Goal: Transaction & Acquisition: Purchase product/service

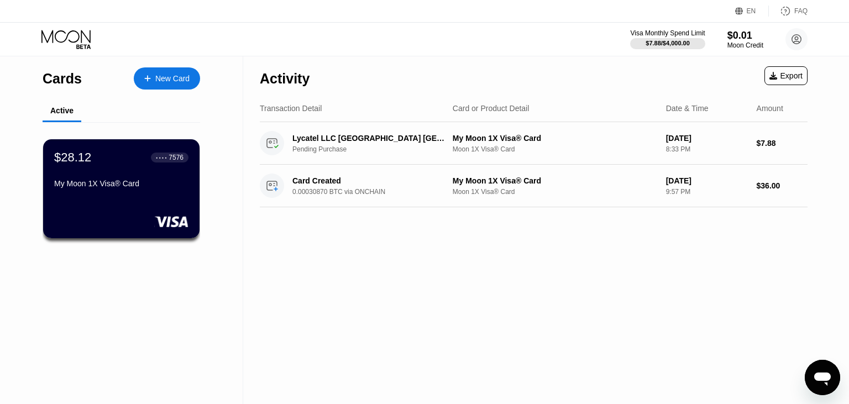
click at [127, 169] on div "$28.12 ● ● ● ● 7576 My Moon 1X Visa® Card" at bounding box center [121, 171] width 134 height 42
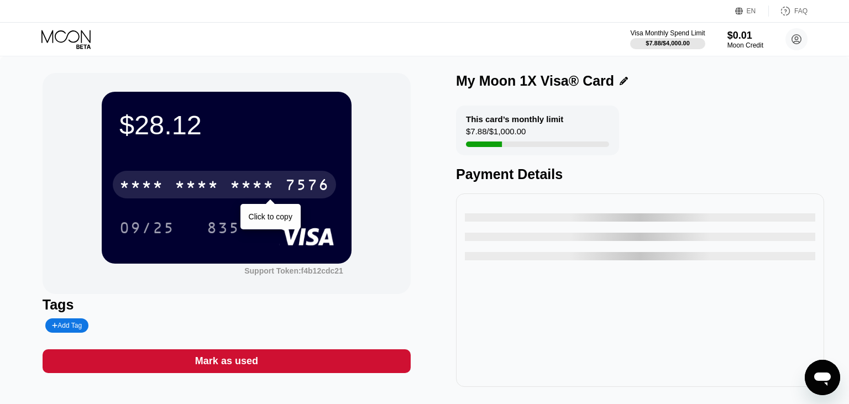
click at [278, 192] on div "* * * * * * * * * * * * 7576" at bounding box center [224, 185] width 223 height 28
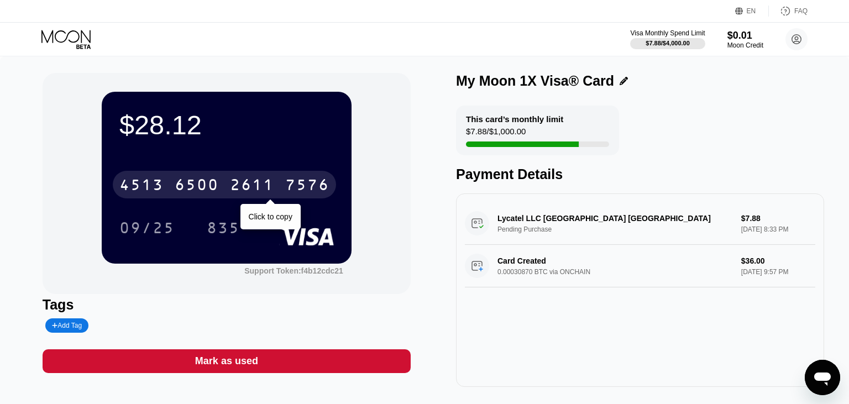
click at [231, 190] on div "2611" at bounding box center [252, 186] width 44 height 18
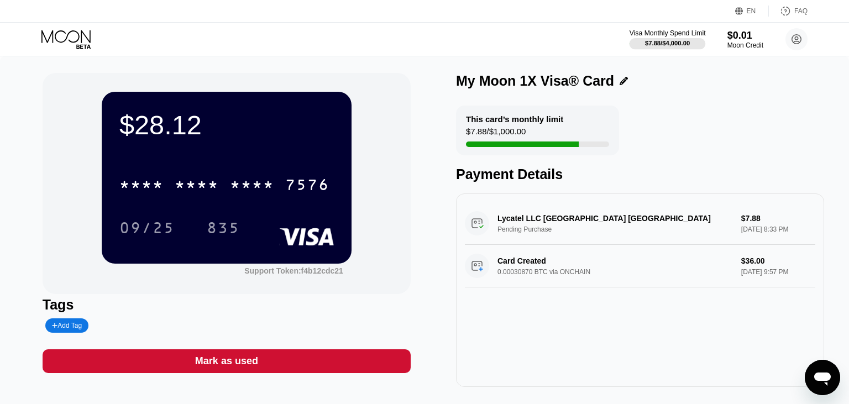
click at [673, 43] on div "$7.88 / $4,000.00" at bounding box center [667, 43] width 45 height 7
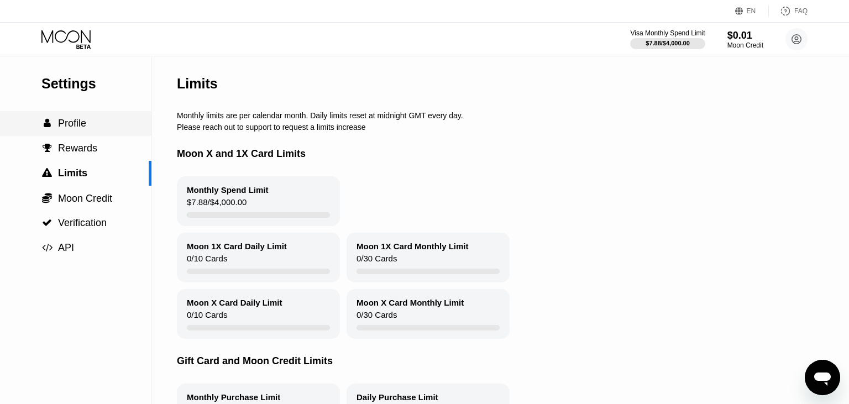
click at [76, 128] on span "Profile" at bounding box center [72, 123] width 28 height 11
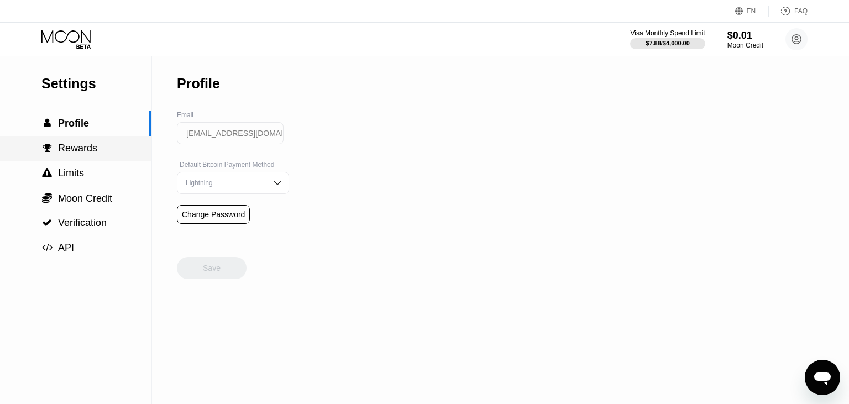
click at [85, 147] on span "Rewards" at bounding box center [77, 148] width 39 height 11
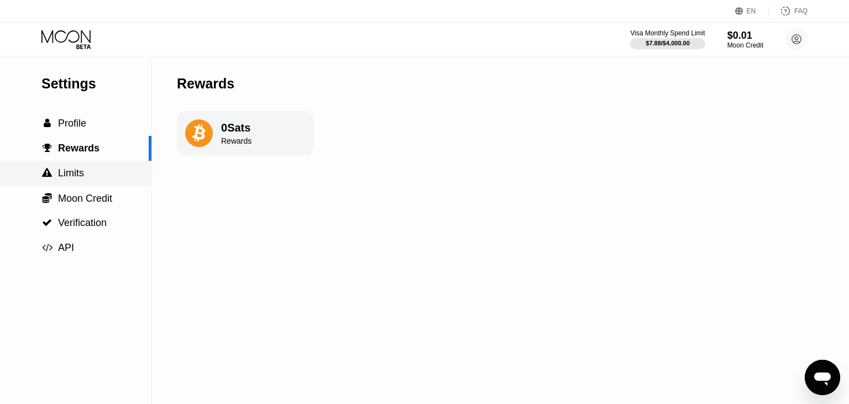
click at [76, 179] on span "Limits" at bounding box center [71, 172] width 26 height 11
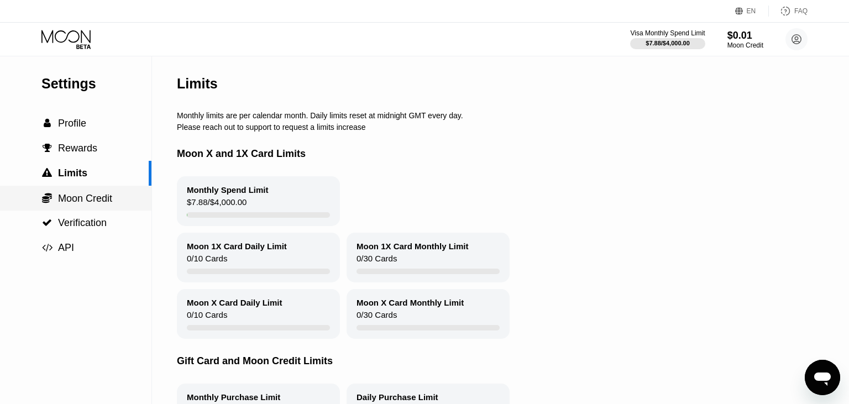
click at [95, 199] on span "Moon Credit" at bounding box center [85, 198] width 54 height 11
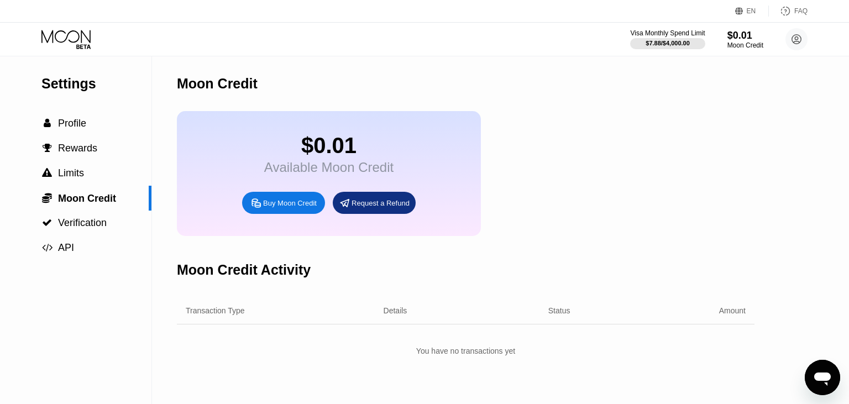
click at [80, 43] on icon at bounding box center [66, 39] width 51 height 19
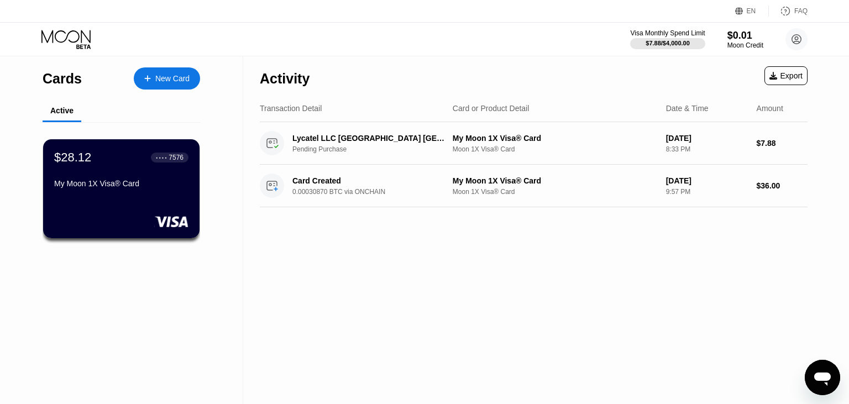
click at [174, 74] on div "New Card" at bounding box center [172, 78] width 34 height 9
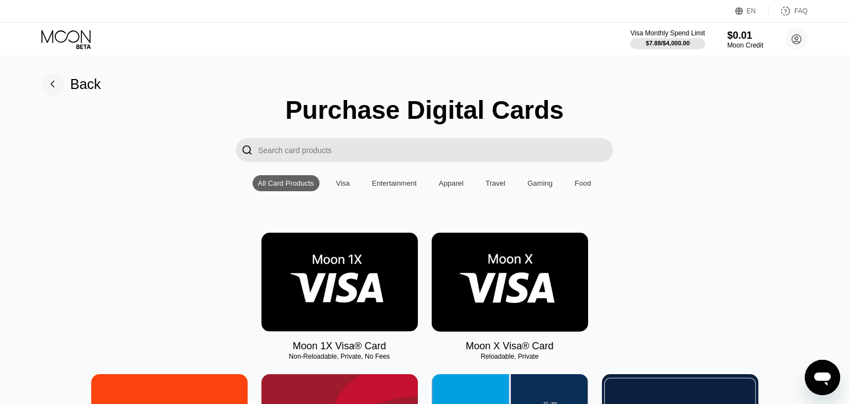
scroll to position [58, 0]
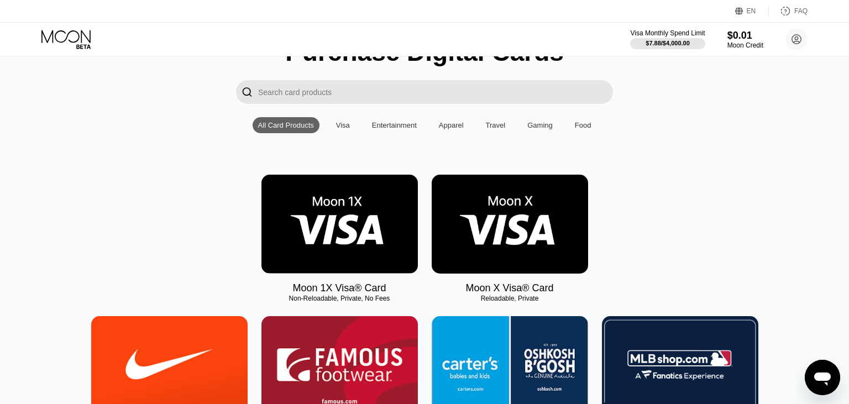
click at [343, 128] on div "Visa" at bounding box center [343, 125] width 14 height 8
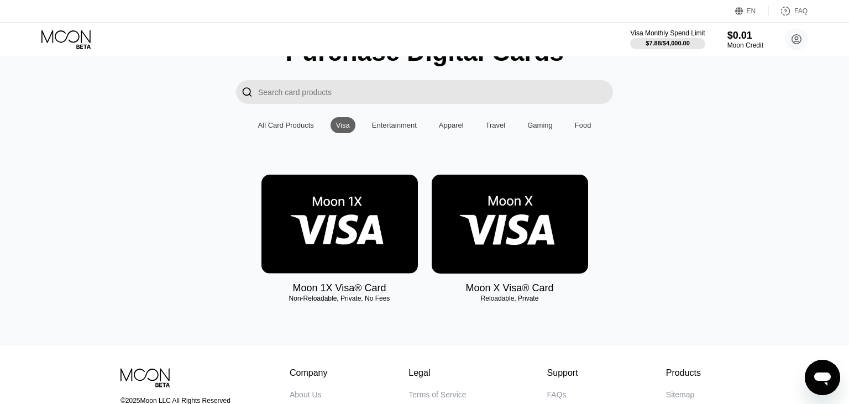
click at [453, 128] on div "Apparel" at bounding box center [451, 125] width 25 height 8
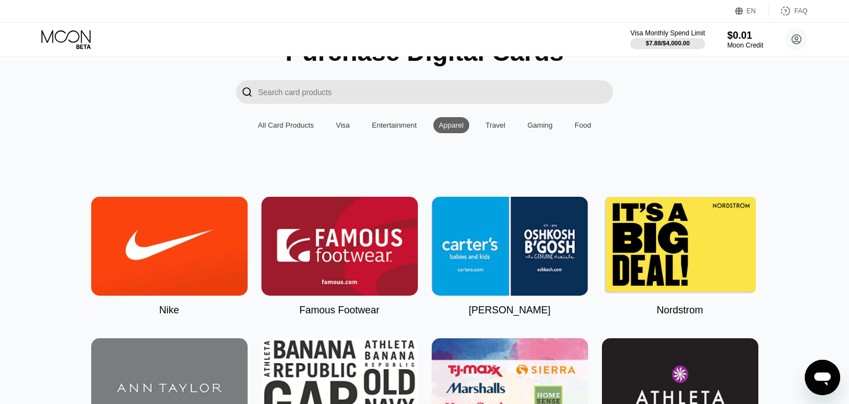
click at [487, 129] on div "Travel" at bounding box center [496, 125] width 20 height 8
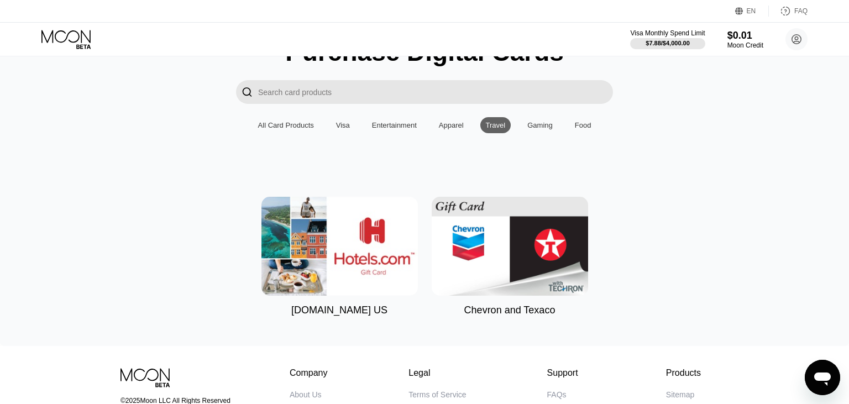
click at [537, 129] on div "Gaming" at bounding box center [539, 125] width 25 height 8
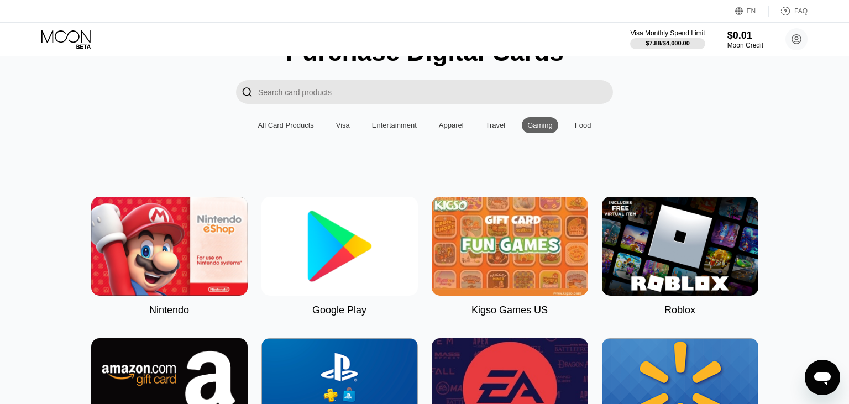
click at [580, 129] on div "Food" at bounding box center [583, 125] width 17 height 8
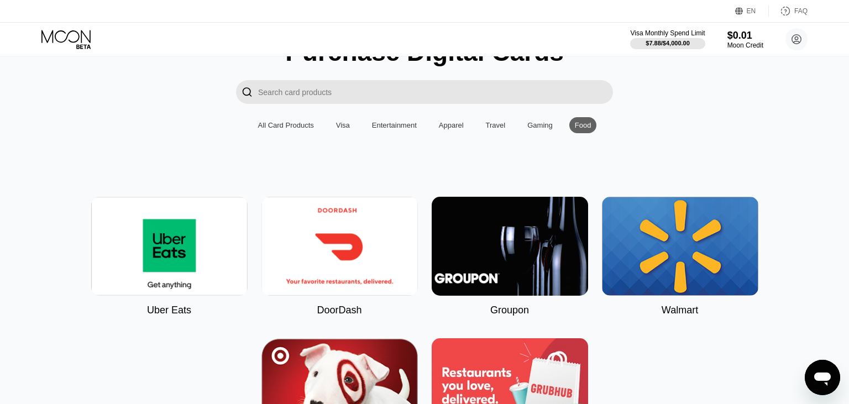
click at [385, 129] on div "Entertainment" at bounding box center [394, 125] width 45 height 8
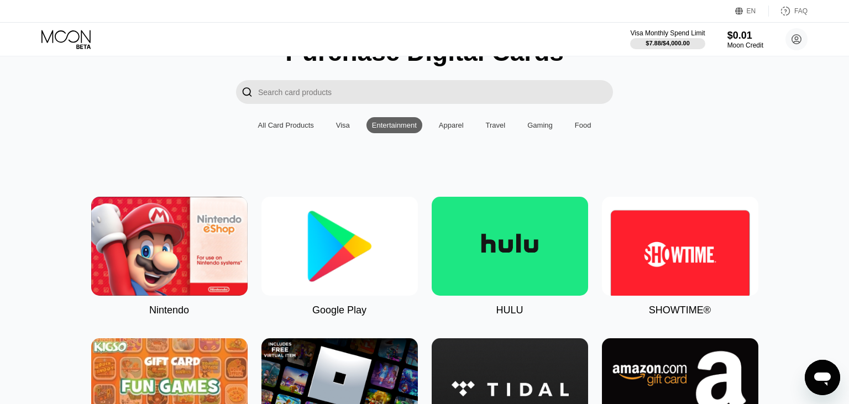
click at [345, 129] on div "Visa" at bounding box center [343, 125] width 14 height 8
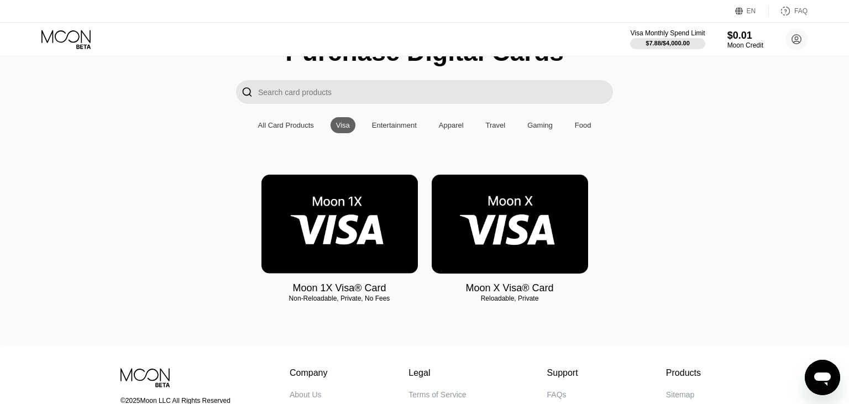
click at [284, 129] on div "All Card Products" at bounding box center [286, 125] width 56 height 8
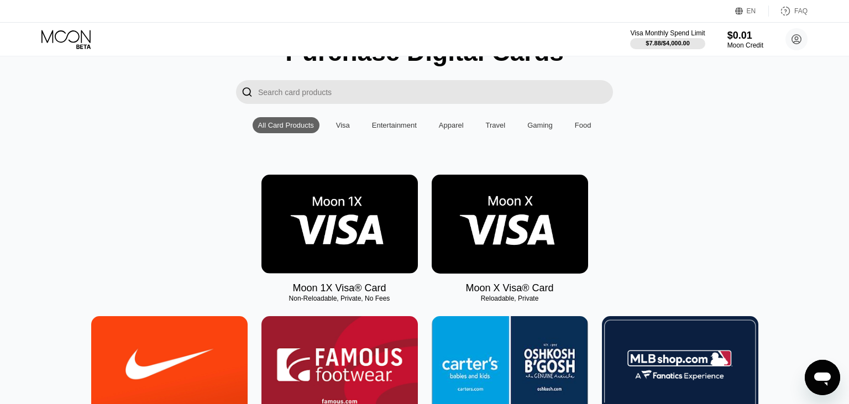
click at [335, 127] on div "Visa" at bounding box center [343, 125] width 25 height 16
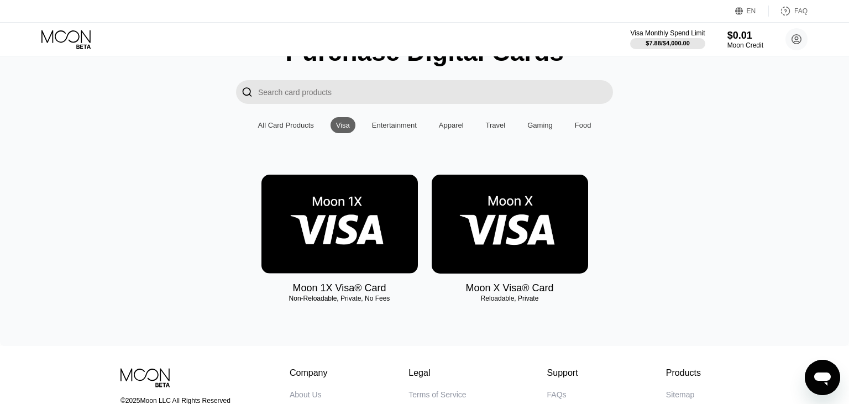
click at [282, 129] on div "All Card Products" at bounding box center [286, 125] width 56 height 8
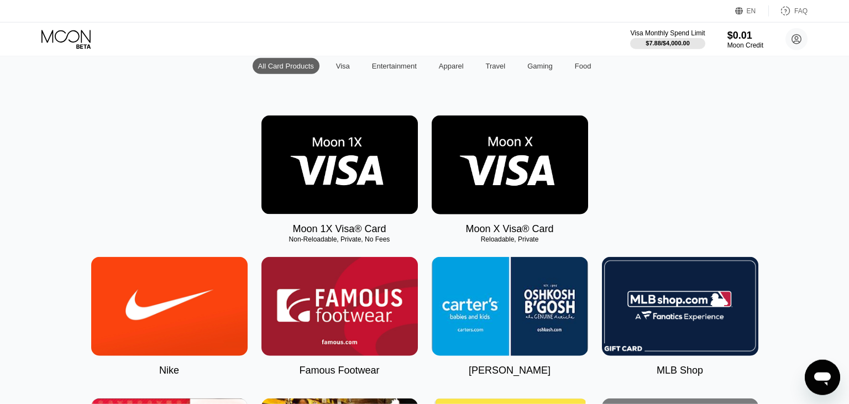
scroll to position [117, 0]
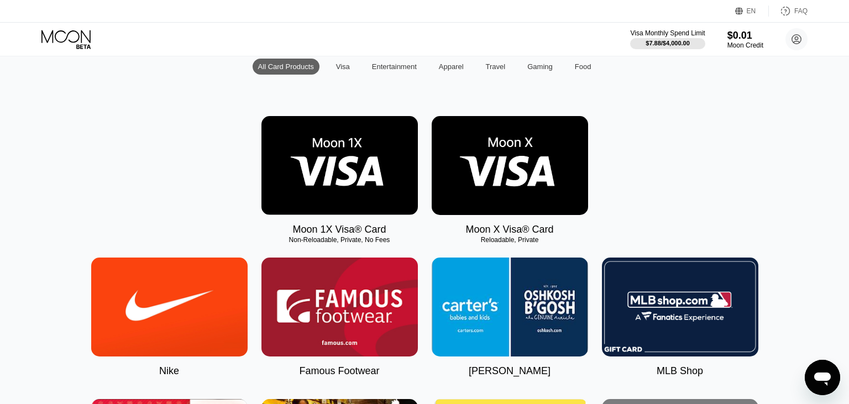
click at [338, 75] on div "Visa" at bounding box center [343, 67] width 25 height 16
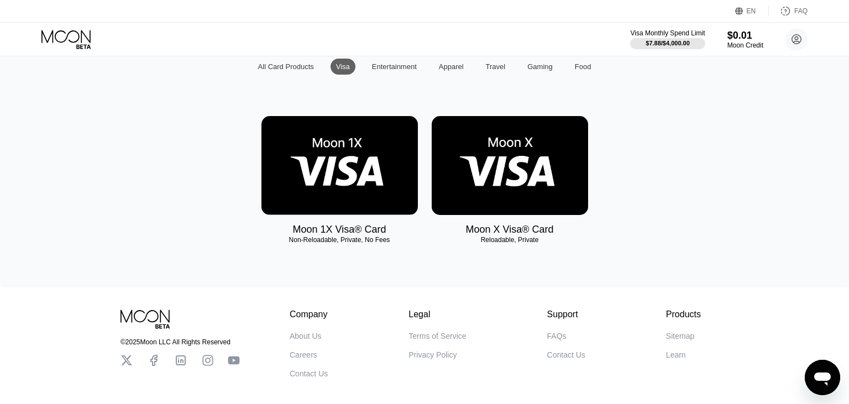
click at [492, 168] on img at bounding box center [510, 165] width 156 height 99
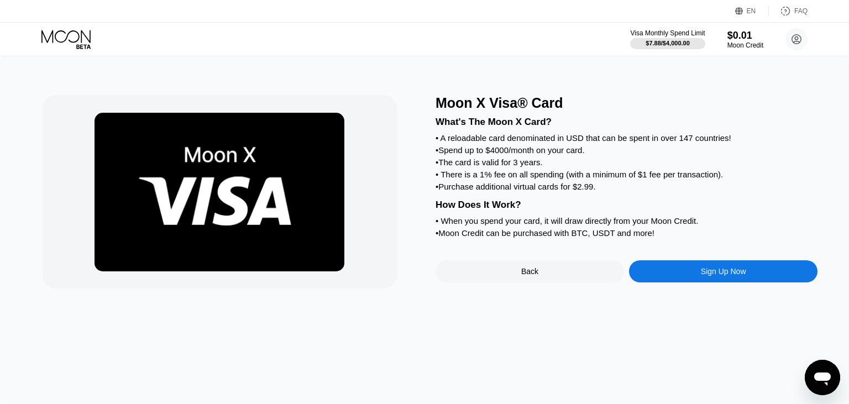
click at [688, 282] on div "Sign Up Now" at bounding box center [723, 271] width 188 height 22
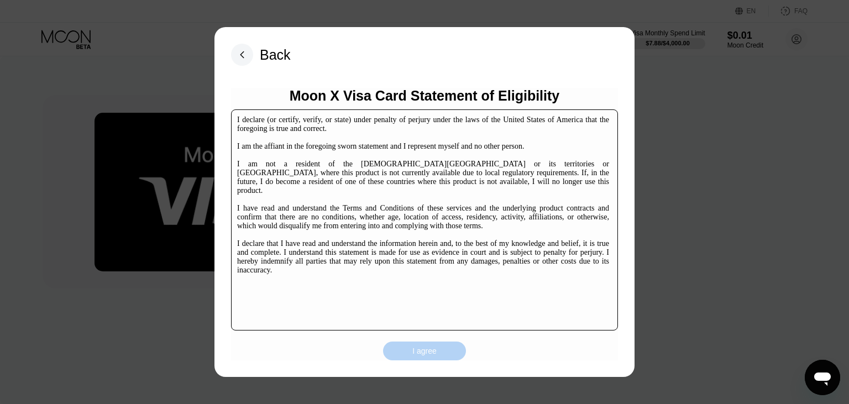
click at [440, 352] on div "I agree" at bounding box center [424, 351] width 83 height 19
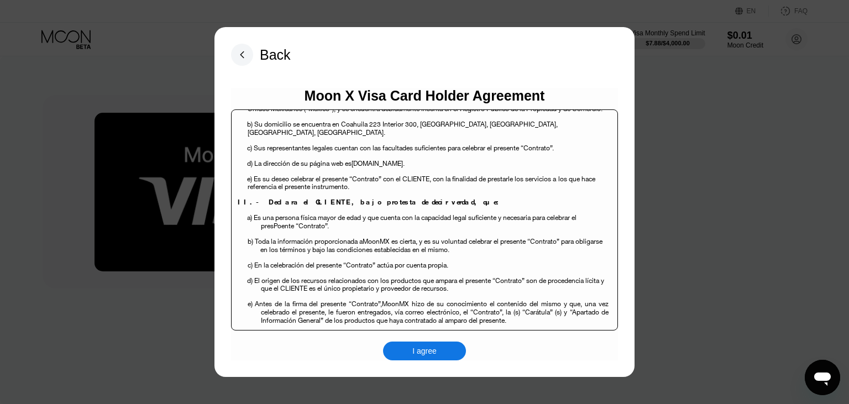
scroll to position [265, 0]
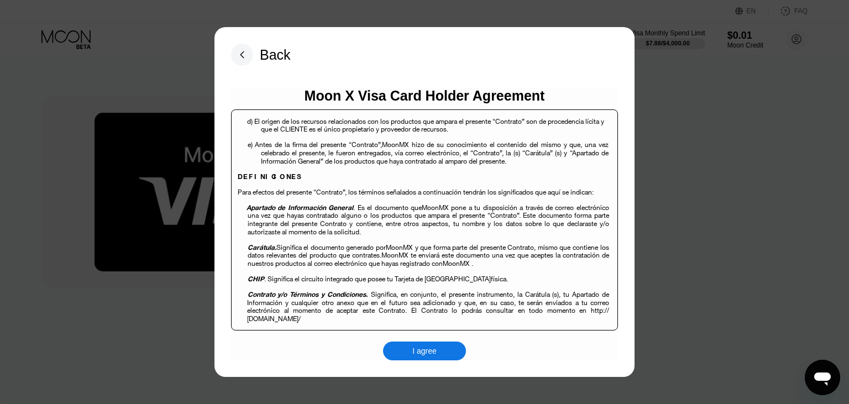
click at [434, 354] on div "I agree" at bounding box center [424, 351] width 24 height 10
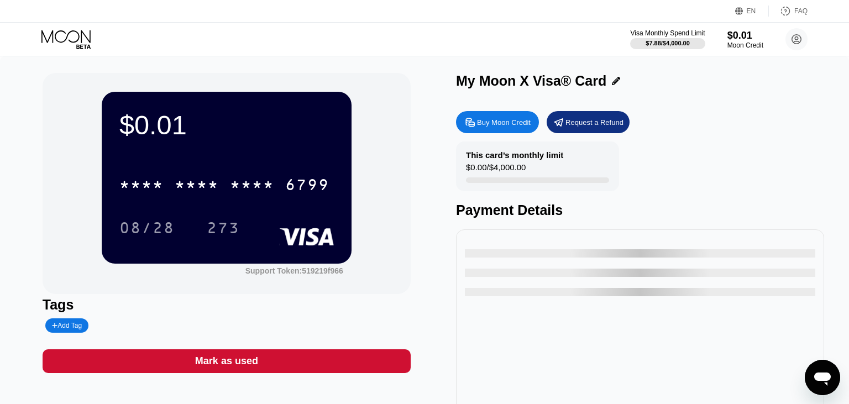
scroll to position [22, 0]
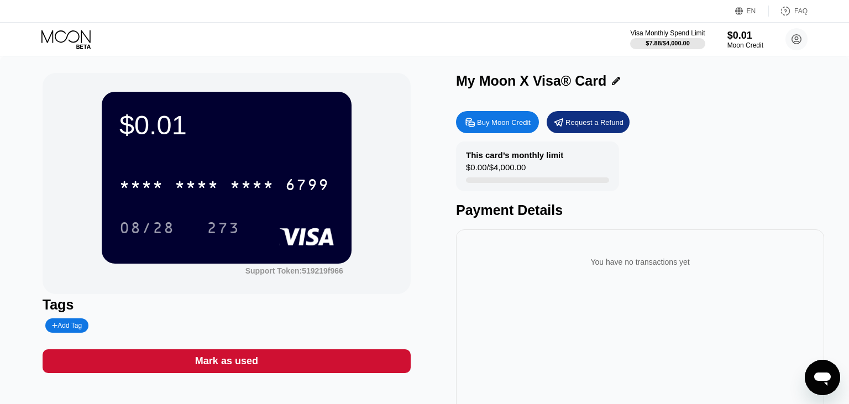
click at [502, 127] on div "Buy Moon Credit" at bounding box center [504, 122] width 54 height 9
type input "0"
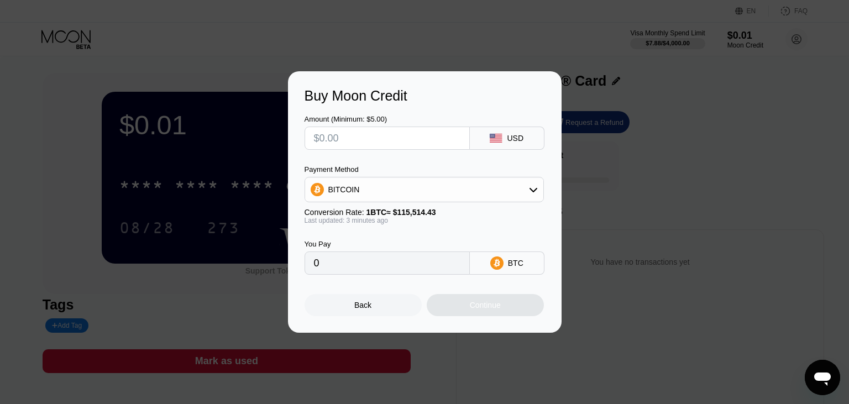
click at [406, 193] on div "BITCOIN" at bounding box center [424, 190] width 238 height 22
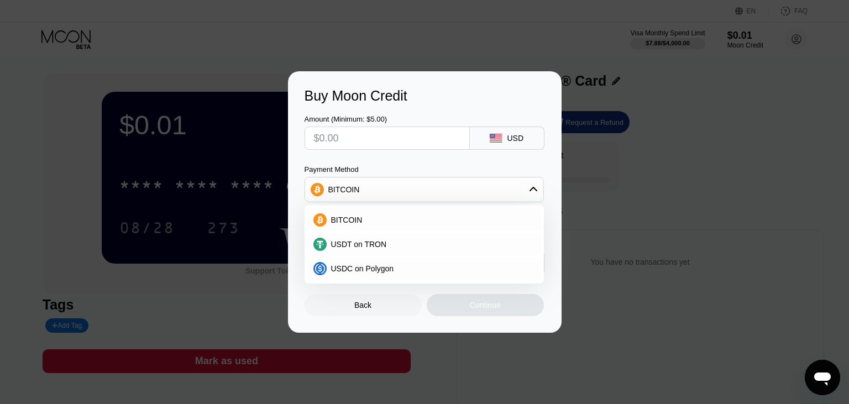
scroll to position [58, 0]
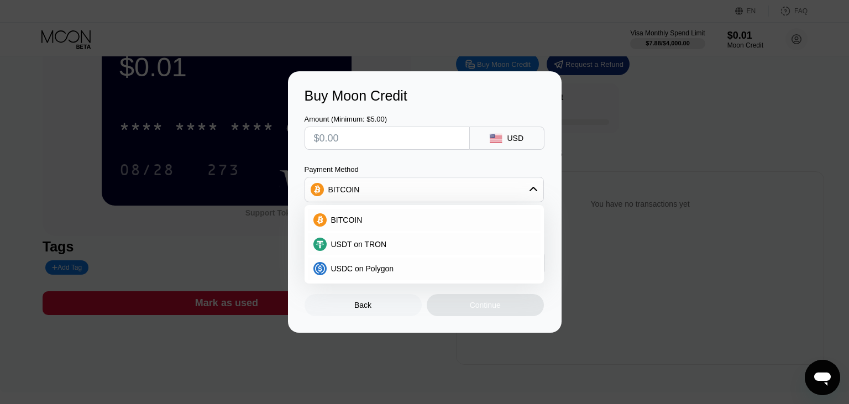
click at [390, 187] on div "BITCOIN" at bounding box center [424, 190] width 238 height 22
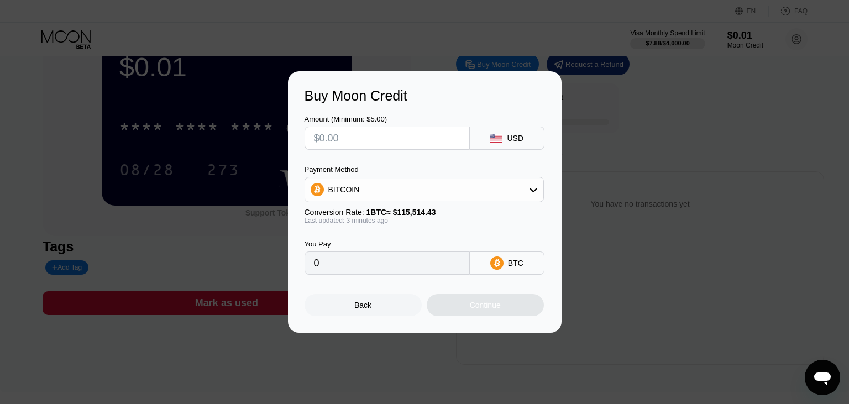
click at [380, 259] on input "0" at bounding box center [387, 263] width 146 height 22
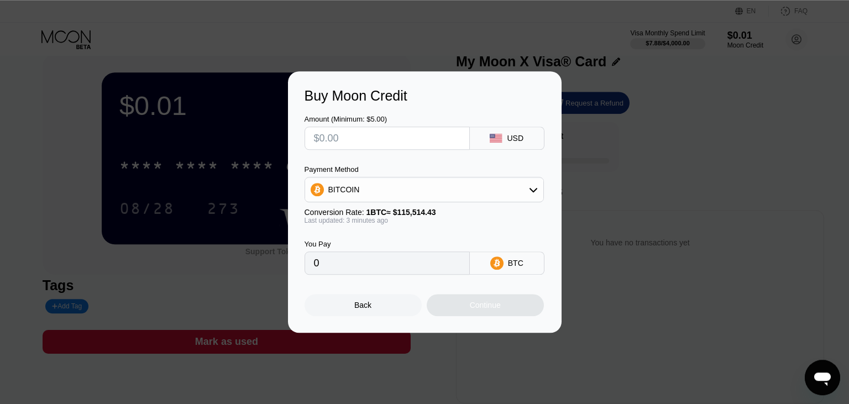
scroll to position [0, 0]
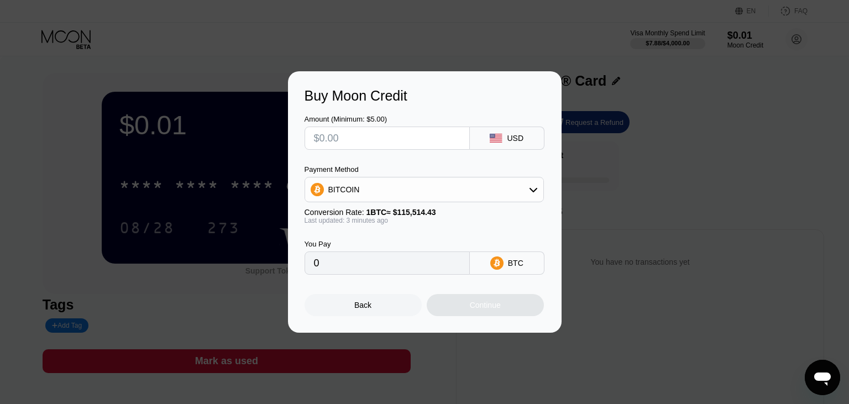
click at [682, 193] on div "Buy Moon Credit Amount (Minimum: $5.00) USD Payment Method BITCOIN Conversion R…" at bounding box center [424, 201] width 849 height 261
click at [366, 303] on div "Back" at bounding box center [363, 305] width 117 height 22
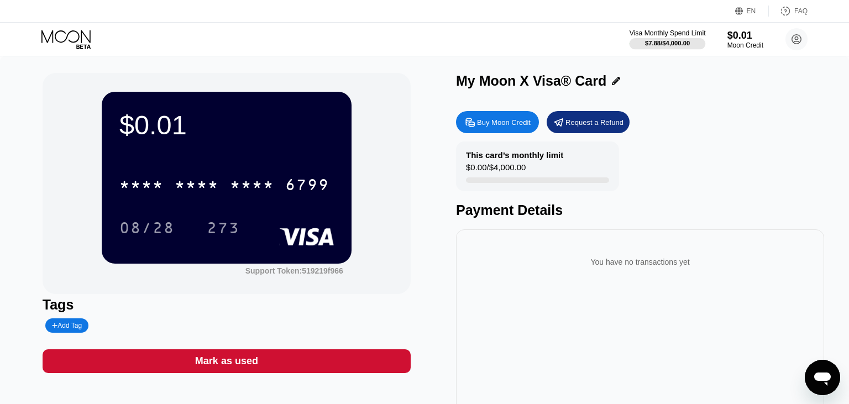
click at [659, 40] on div "$7.88 / $4,000.00" at bounding box center [667, 43] width 45 height 7
